Goal: Task Accomplishment & Management: Understand process/instructions

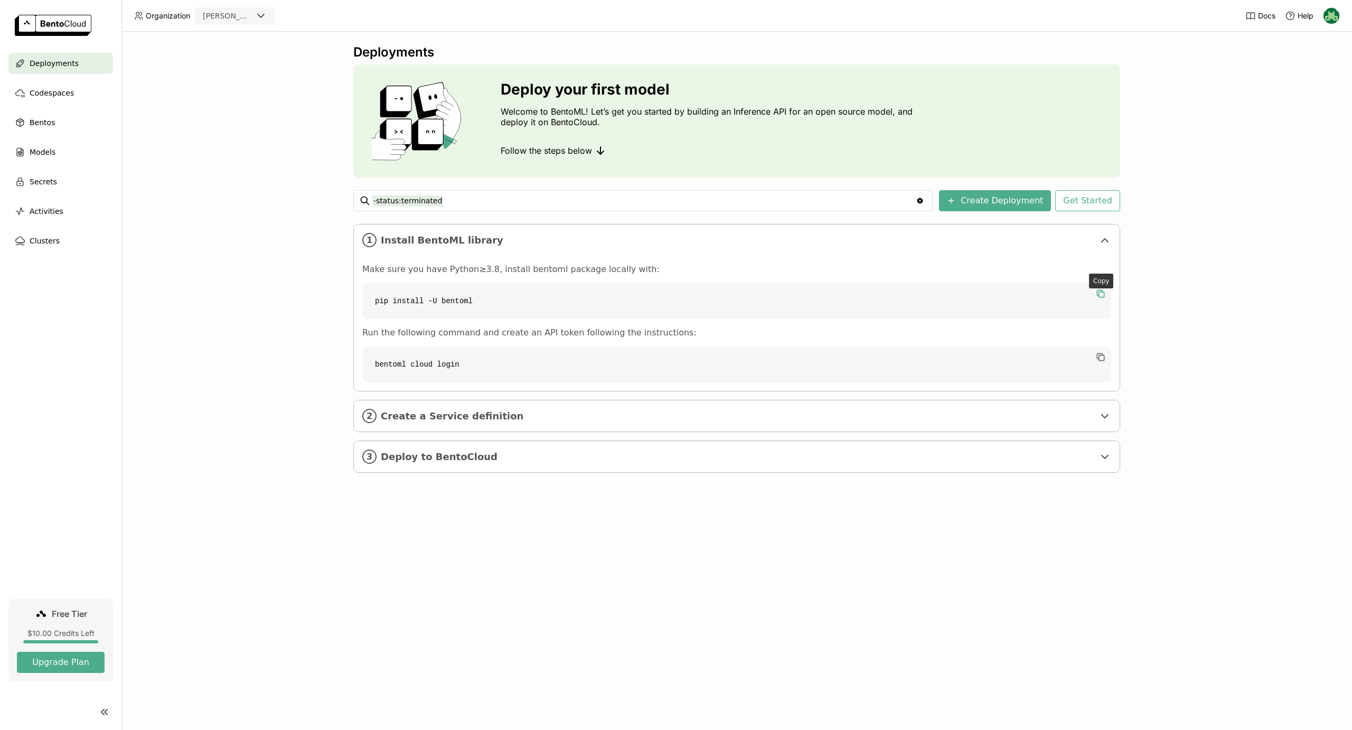
click at [1100, 290] on icon "button" at bounding box center [1099, 292] width 5 height 5
click at [467, 361] on code "bentoml cloud login" at bounding box center [736, 364] width 749 height 36
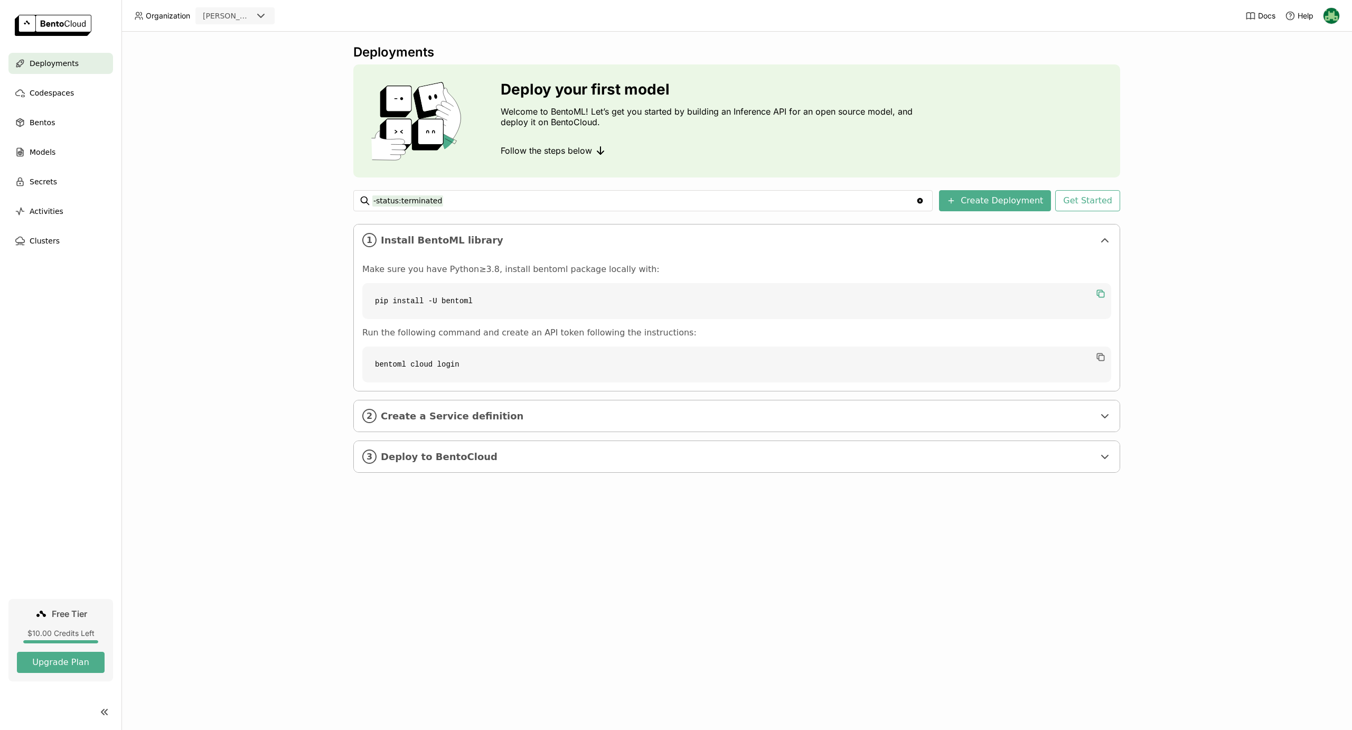
click at [467, 361] on code "bentoml cloud login" at bounding box center [736, 364] width 749 height 36
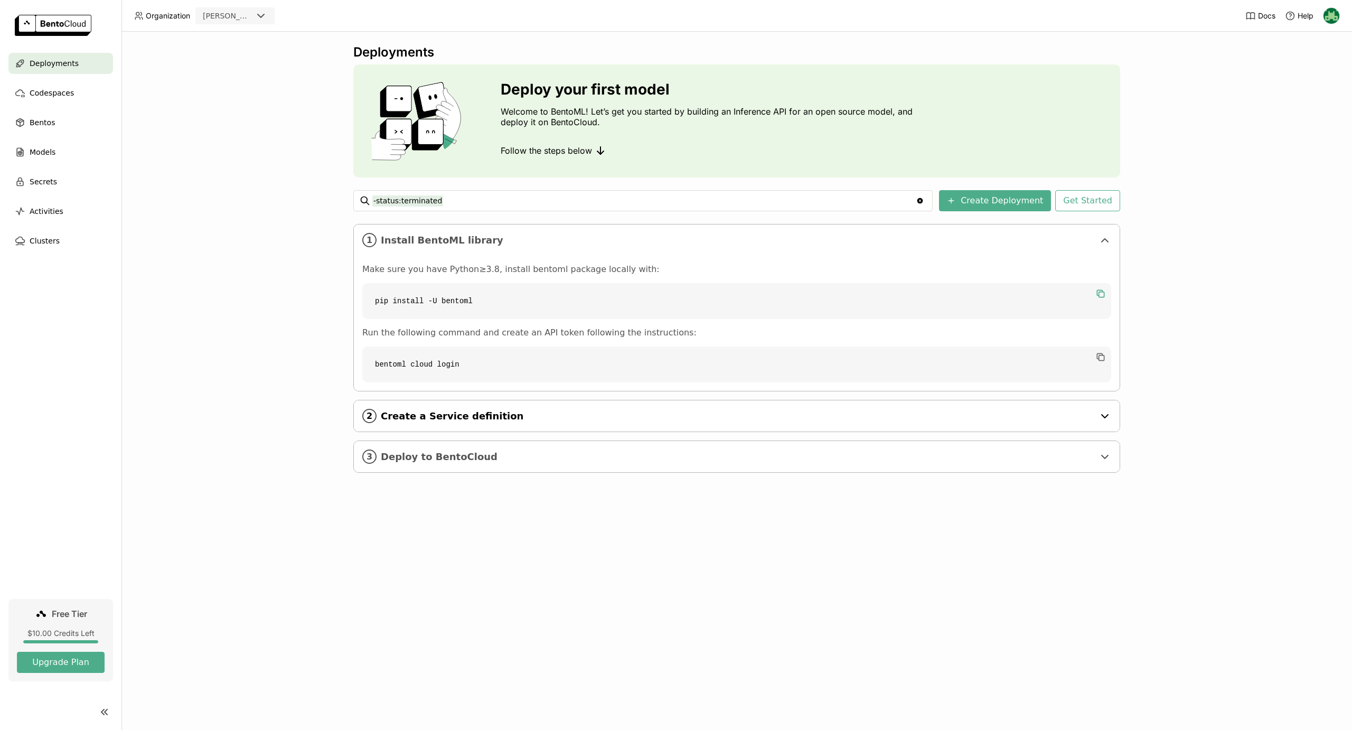
click at [531, 413] on span "Create a Service definition" at bounding box center [737, 416] width 713 height 12
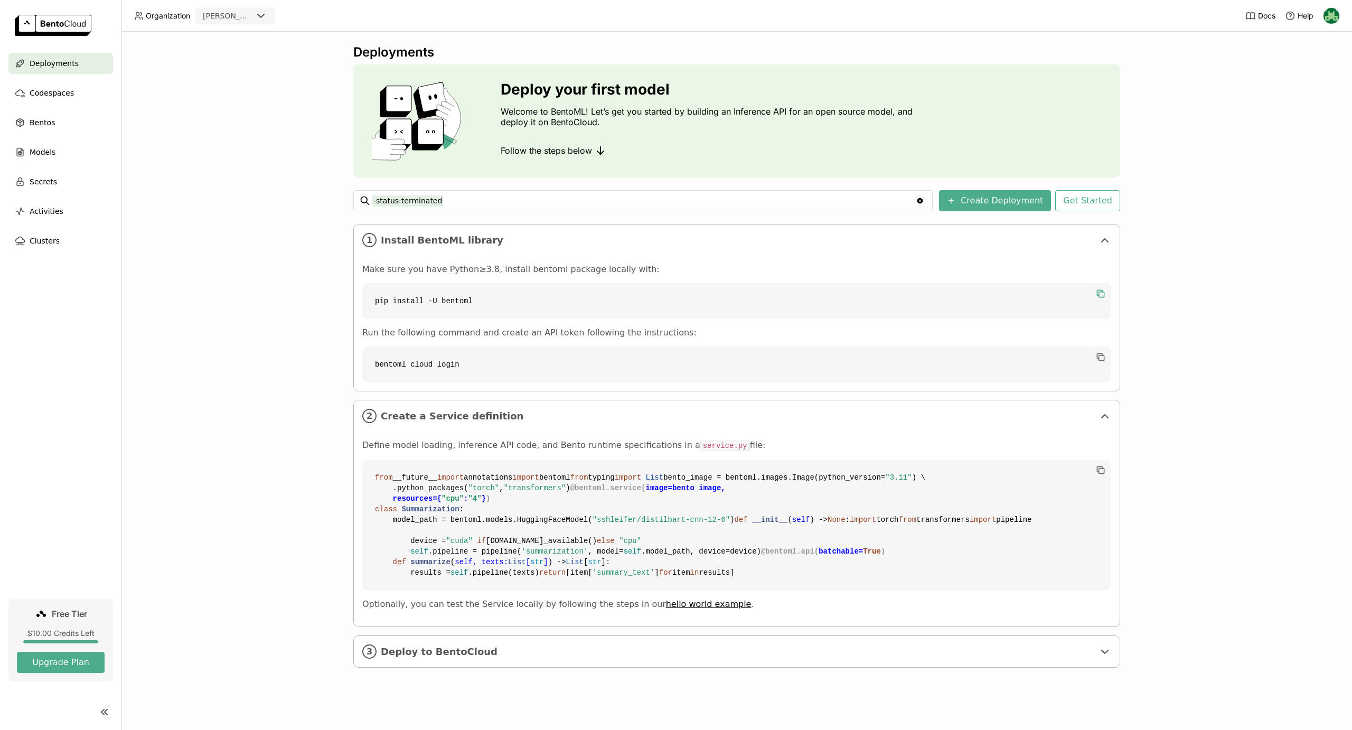
scroll to position [157, 0]
click at [487, 657] on span "Deploy to BentoCloud" at bounding box center [737, 652] width 713 height 12
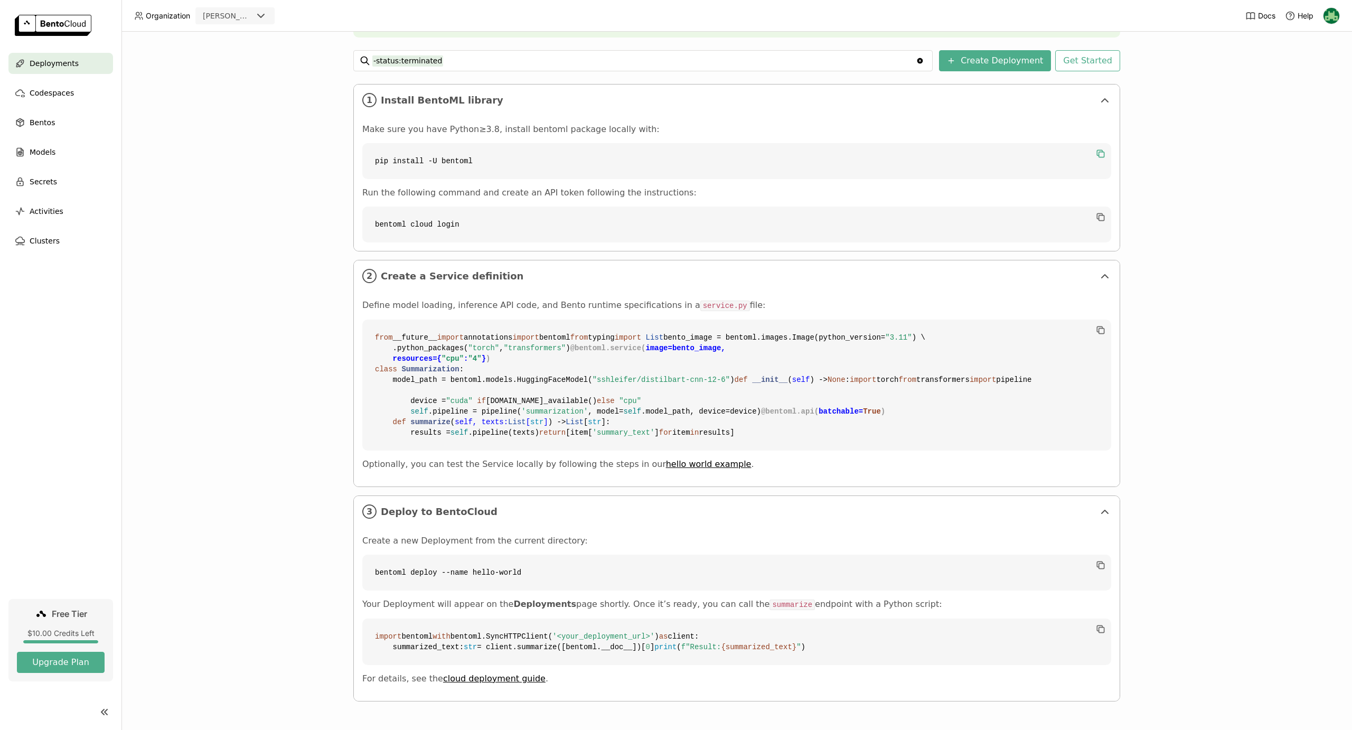
scroll to position [364, 0]
